Goal: Task Accomplishment & Management: Use online tool/utility

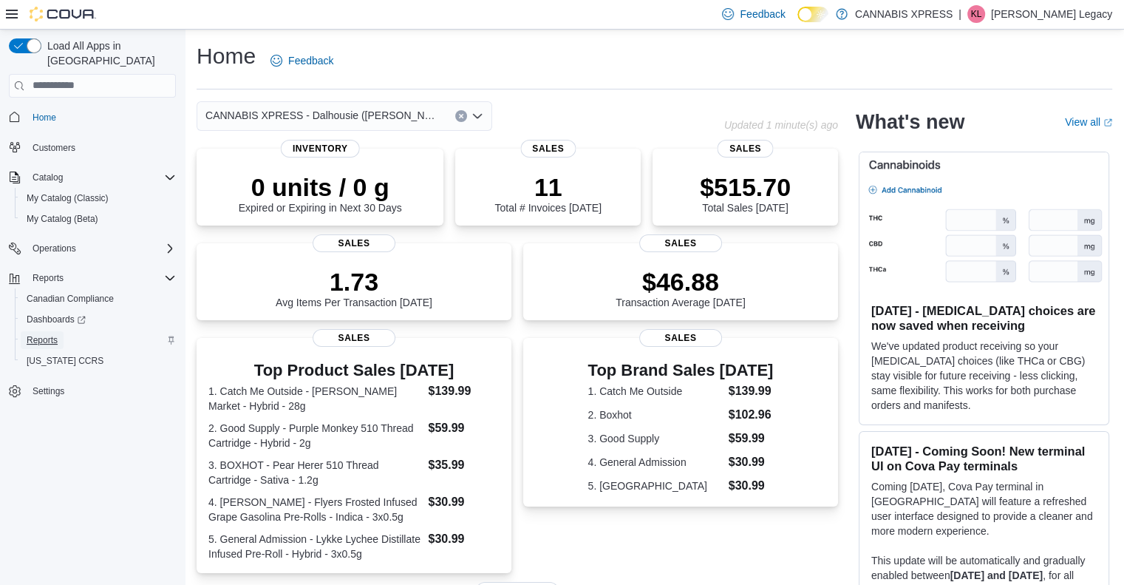
click at [51, 334] on span "Reports" at bounding box center [42, 340] width 31 height 12
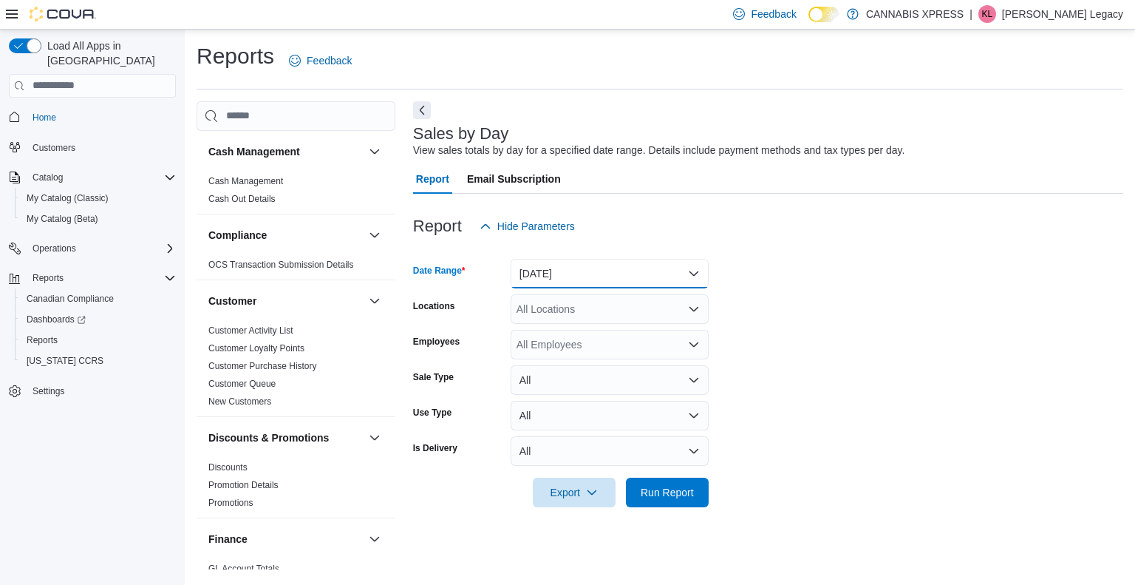
click at [543, 259] on button "[DATE]" at bounding box center [610, 274] width 198 height 30
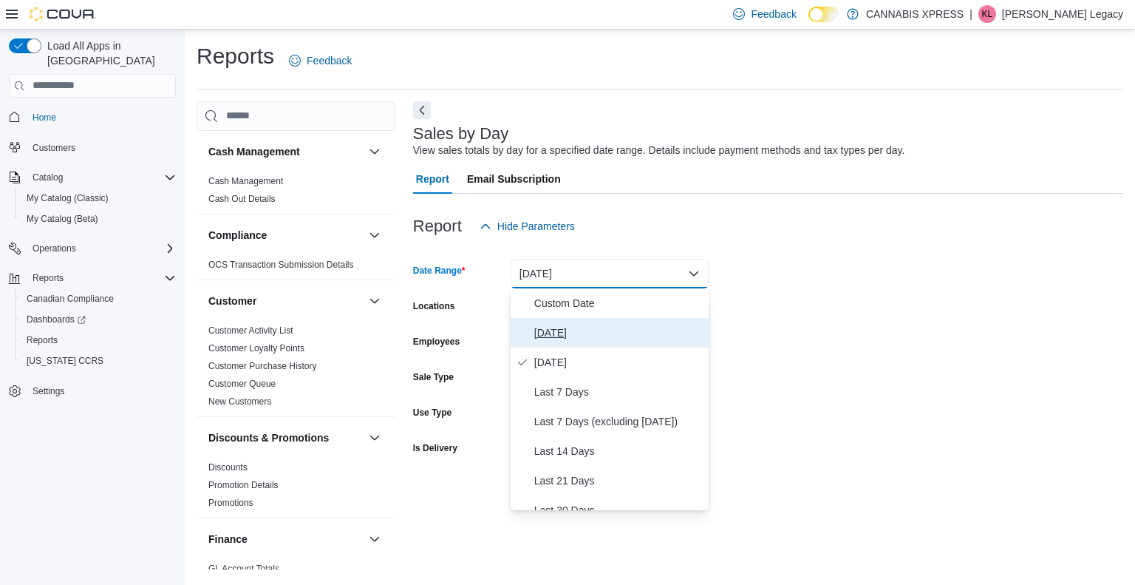
click at [551, 326] on span "[DATE]" at bounding box center [618, 333] width 169 height 18
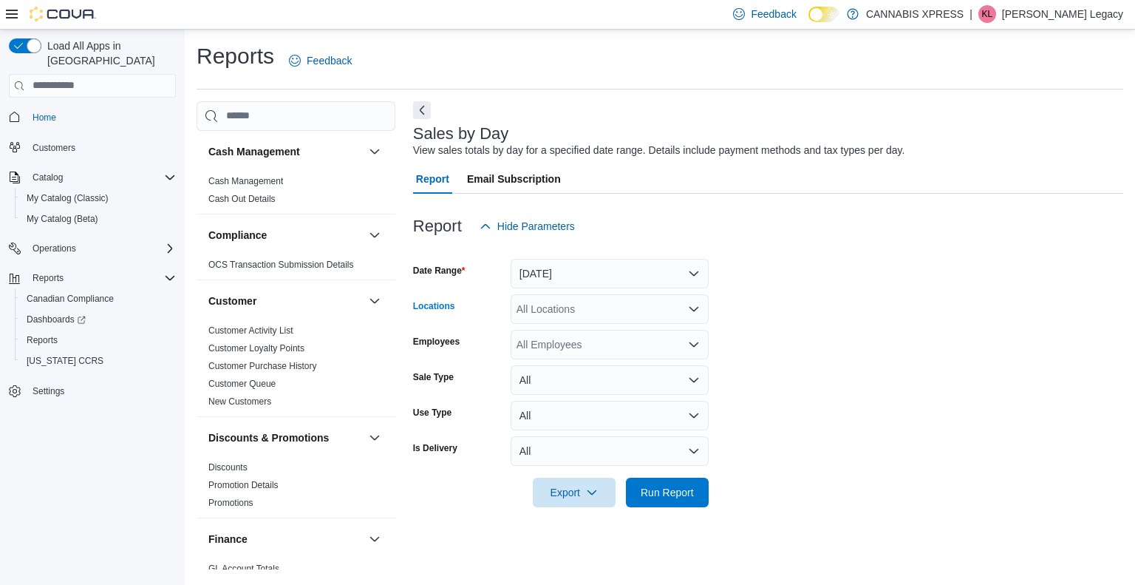
click at [579, 310] on div "All Locations" at bounding box center [610, 309] width 198 height 30
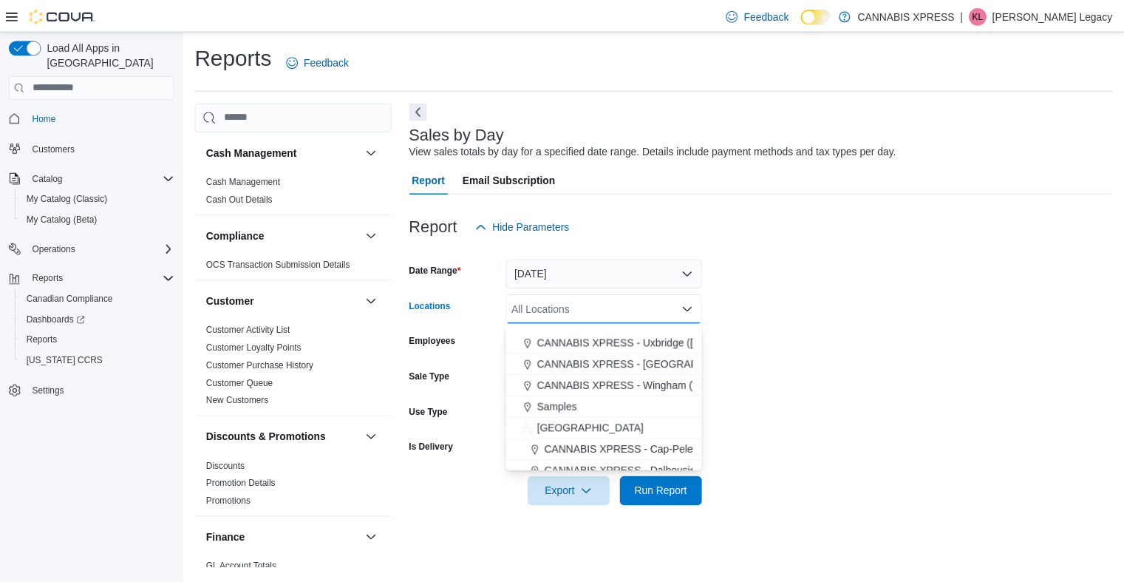
scroll to position [304, 0]
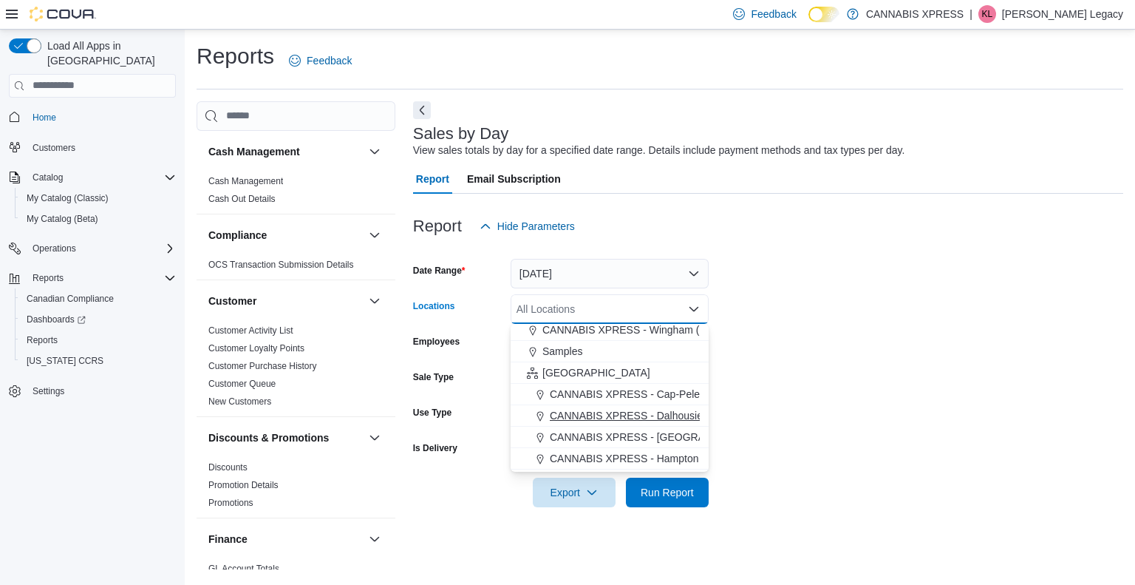
click at [624, 408] on span "CANNABIS XPRESS - Dalhousie ([PERSON_NAME][GEOGRAPHIC_DATA])" at bounding box center [727, 415] width 355 height 15
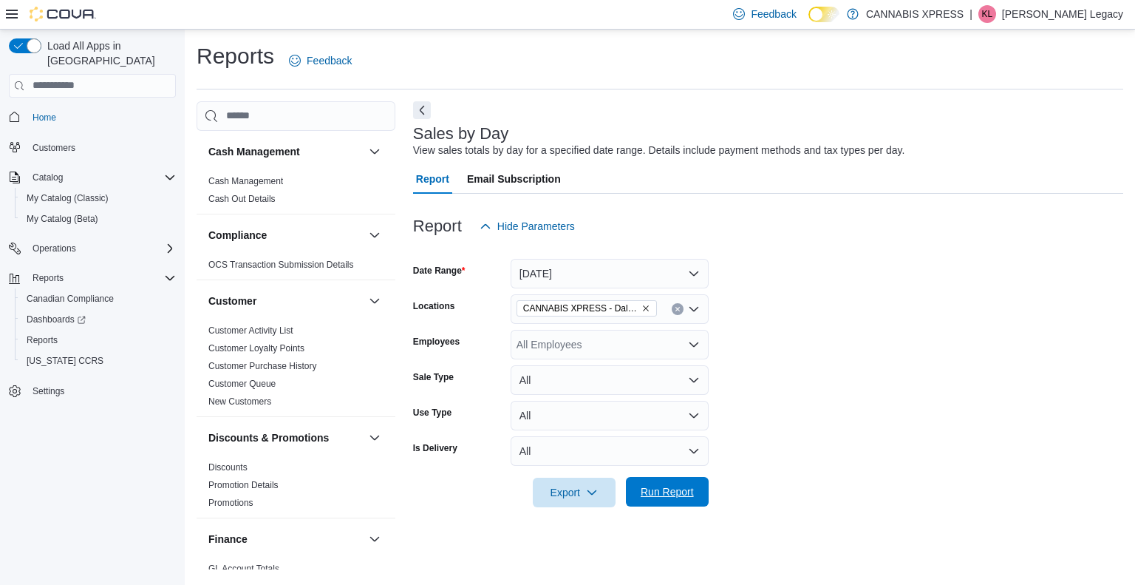
click at [661, 491] on span "Run Report" at bounding box center [667, 491] width 53 height 15
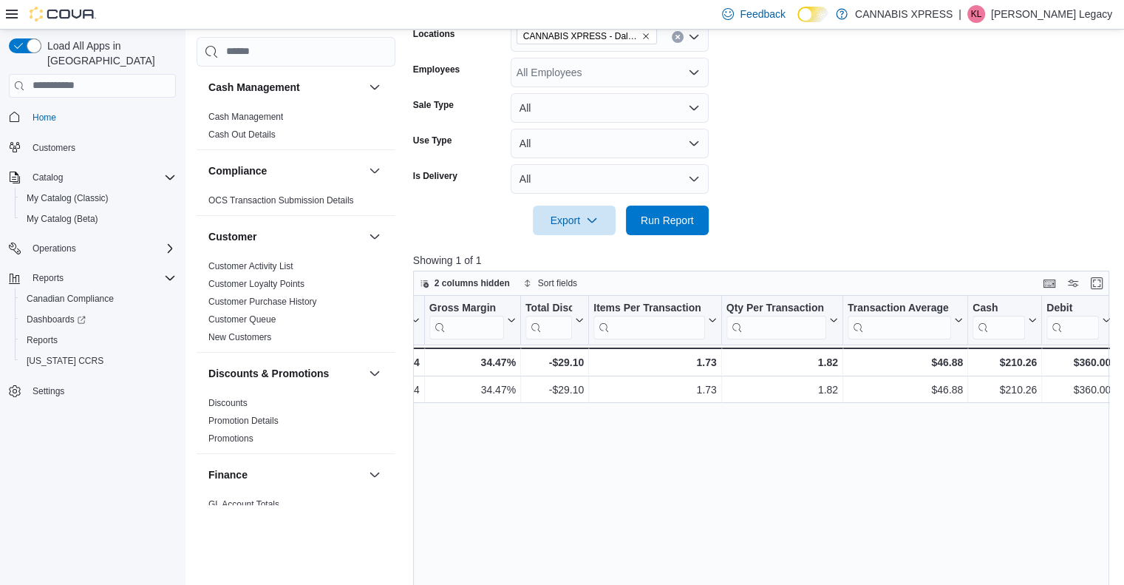
scroll to position [0, 1212]
